Goal: Transaction & Acquisition: Purchase product/service

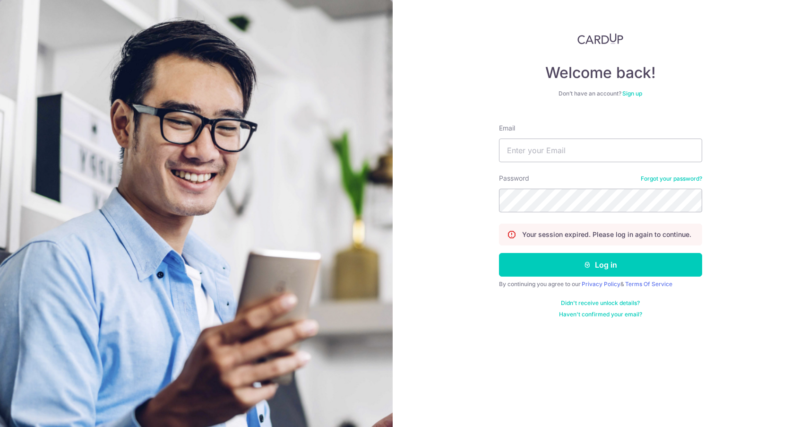
click at [582, 138] on div "Email" at bounding box center [600, 142] width 203 height 39
click at [580, 147] on input "Email" at bounding box center [600, 150] width 203 height 24
type input "[EMAIL_ADDRESS][DOMAIN_NAME]"
click at [499, 253] on button "Log in" at bounding box center [600, 265] width 203 height 24
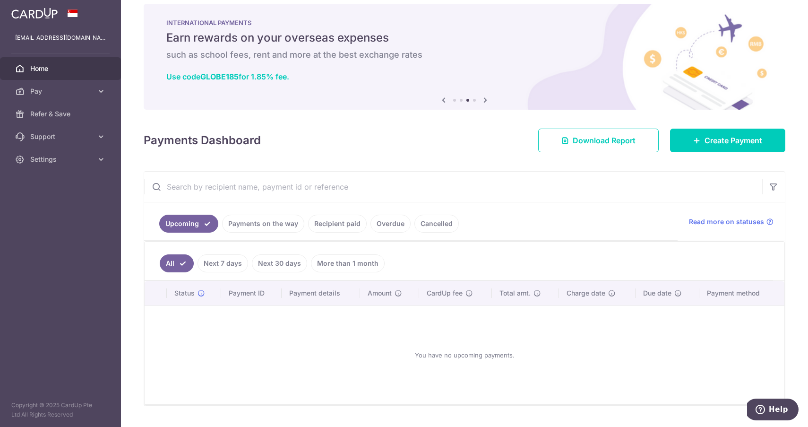
scroll to position [12, 0]
click at [273, 227] on link "Payments on the way" at bounding box center [263, 223] width 82 height 18
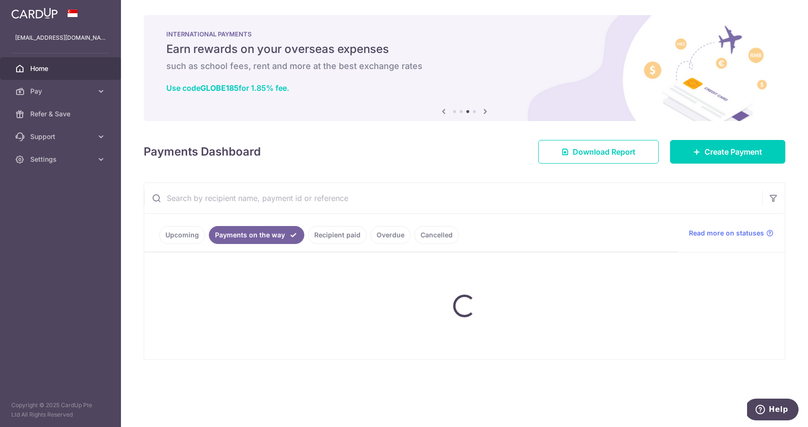
scroll to position [0, 0]
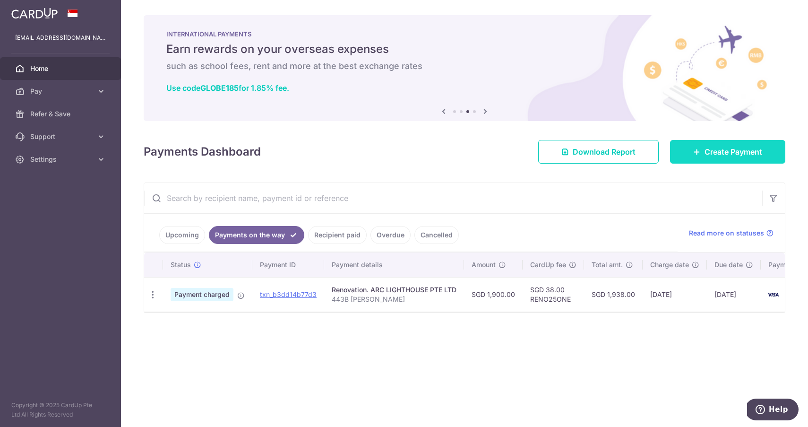
click at [705, 148] on span "Create Payment" at bounding box center [734, 151] width 58 height 11
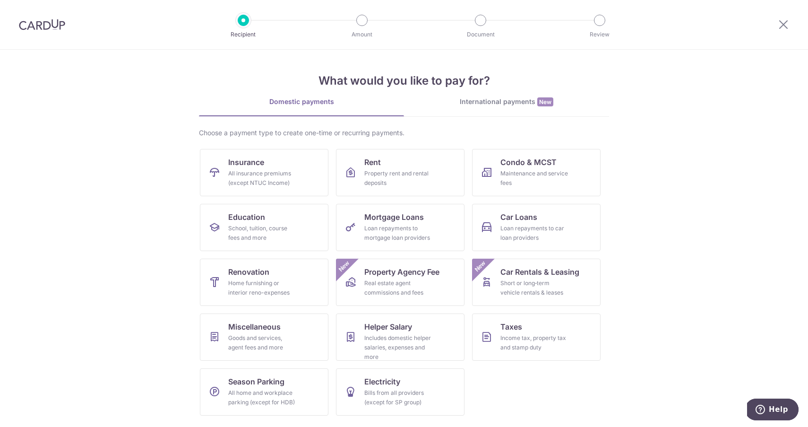
click at [177, 277] on section "What would you like to pay for? Domestic payments International payments New Ch…" at bounding box center [404, 238] width 808 height 377
click at [549, 286] on div "Short or long‑term vehicle rentals & leases" at bounding box center [535, 287] width 68 height 19
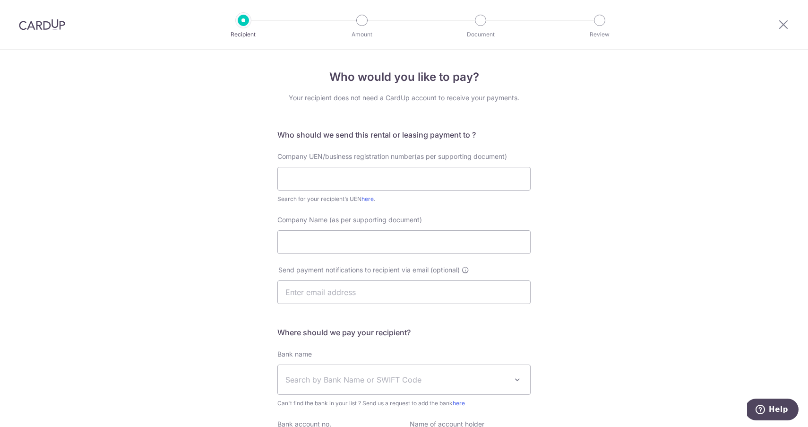
click at [218, 242] on div "Who would you like to pay? Your recipient does not need a CardUp account to rec…" at bounding box center [404, 292] width 808 height 484
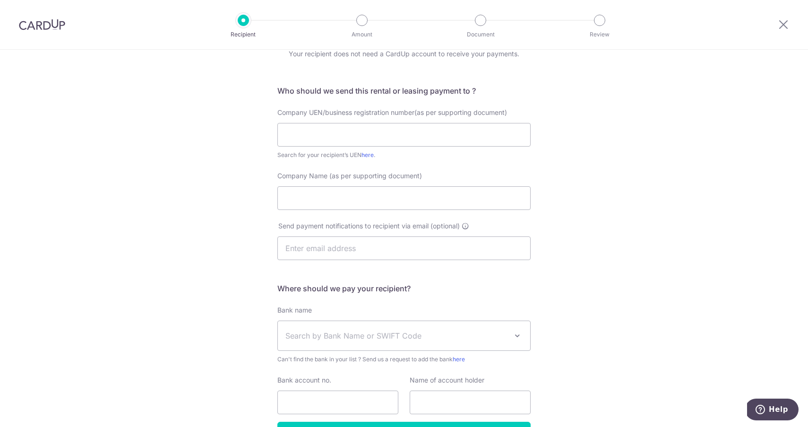
scroll to position [90, 0]
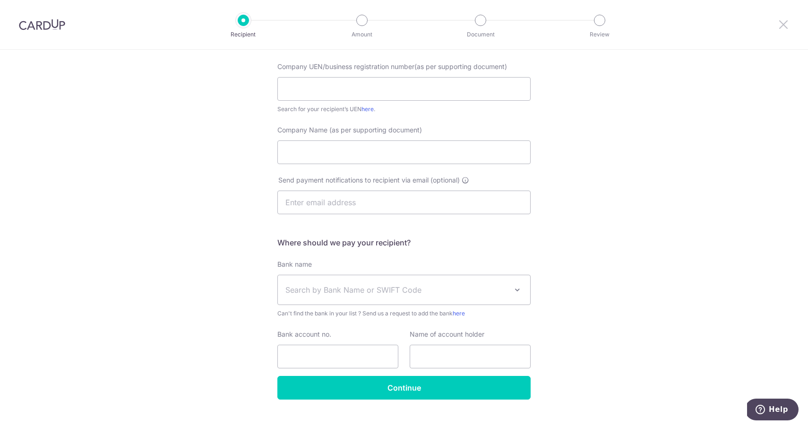
click at [787, 22] on icon at bounding box center [783, 24] width 11 height 12
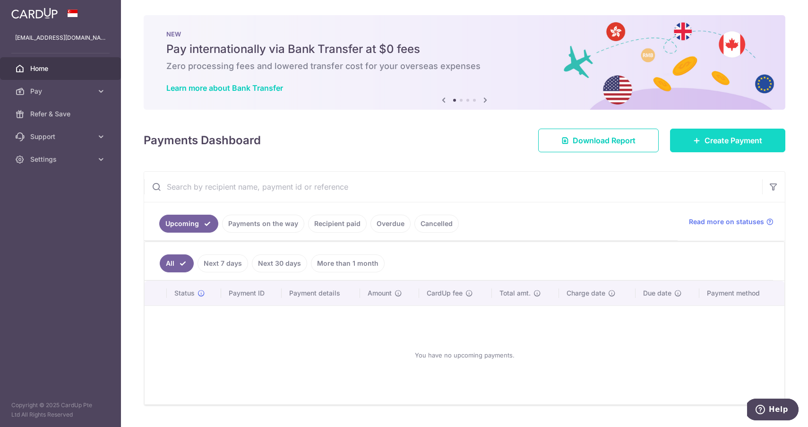
click at [704, 134] on link "Create Payment" at bounding box center [727, 141] width 115 height 24
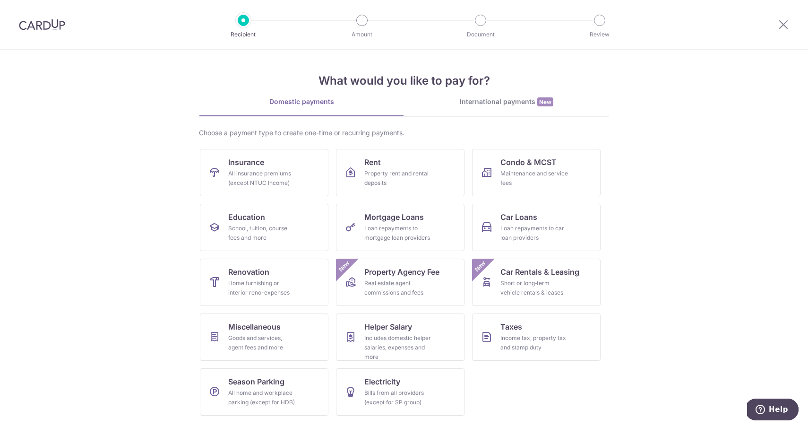
click at [168, 228] on section "What would you like to pay for? Domestic payments International payments New Ch…" at bounding box center [404, 238] width 808 height 377
click at [304, 182] on link "Insurance All insurance premiums (except NTUC Income)" at bounding box center [264, 172] width 129 height 47
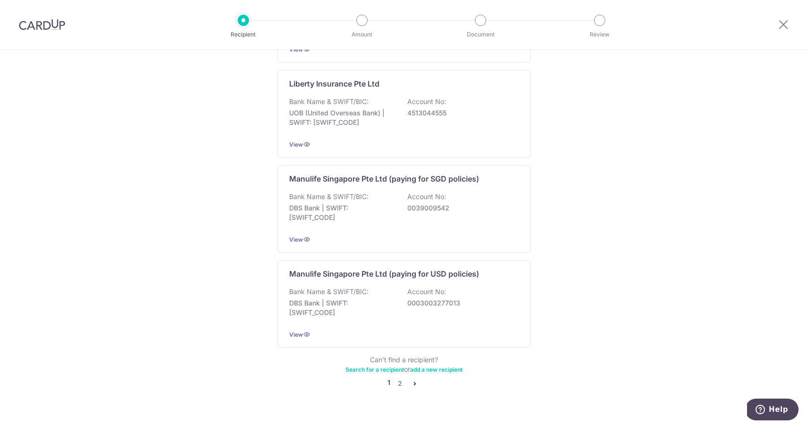
scroll to position [864, 0]
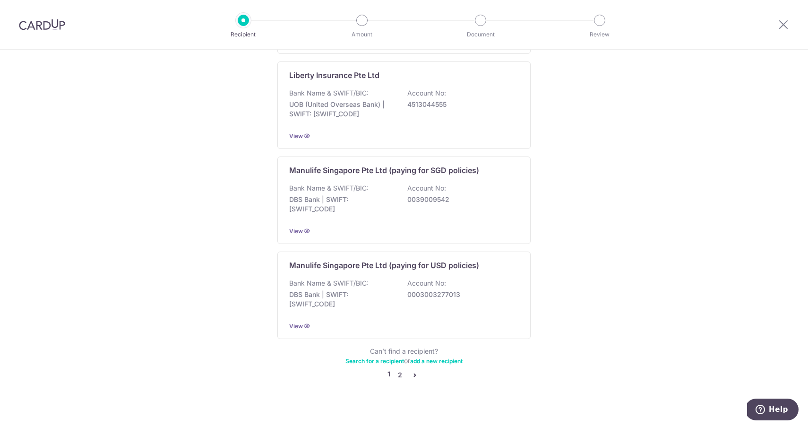
click at [401, 369] on link "2" at bounding box center [399, 374] width 11 height 11
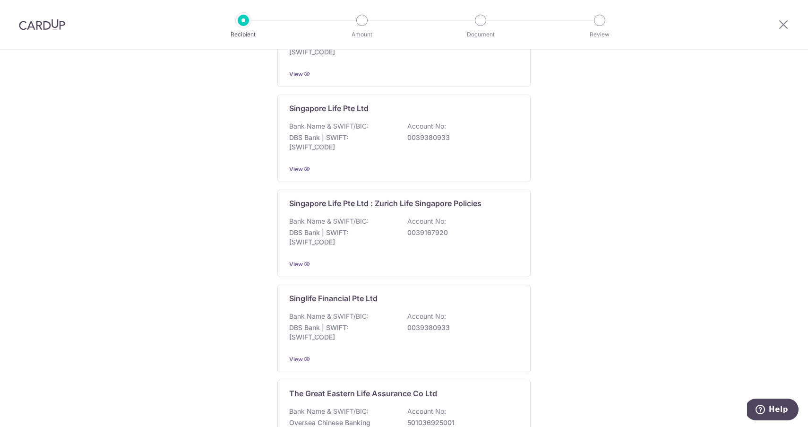
scroll to position [869, 0]
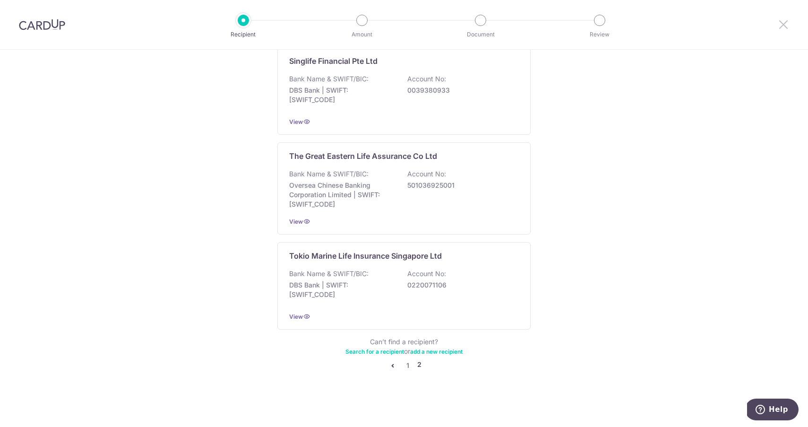
click at [784, 24] on icon at bounding box center [783, 24] width 11 height 12
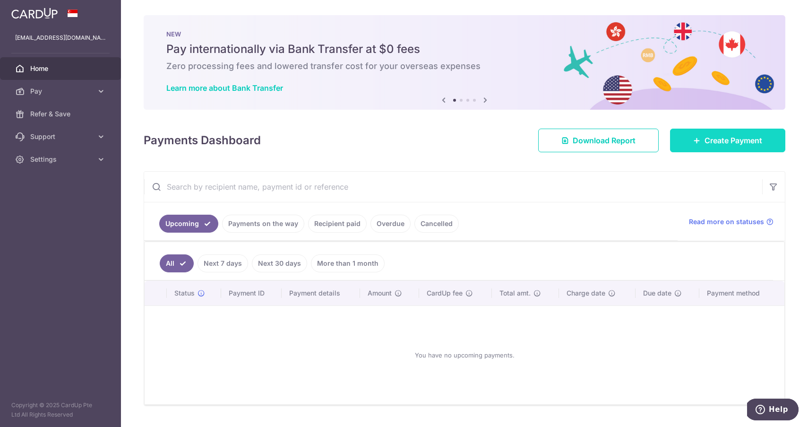
click at [708, 136] on span "Create Payment" at bounding box center [734, 140] width 58 height 11
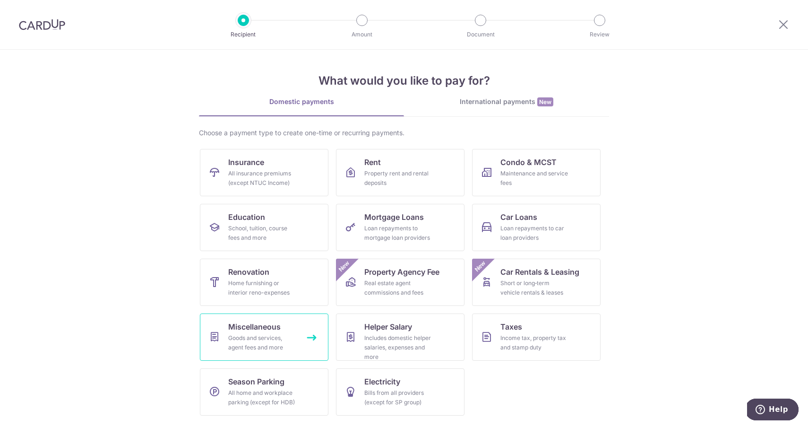
click at [287, 333] on link "Miscellaneous Goods and services, agent fees and more" at bounding box center [264, 336] width 129 height 47
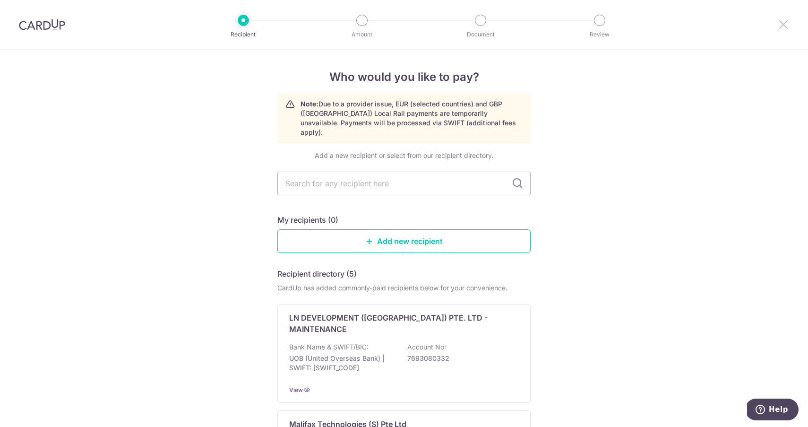
click at [785, 22] on icon at bounding box center [783, 24] width 11 height 12
